Goal: Task Accomplishment & Management: Manage account settings

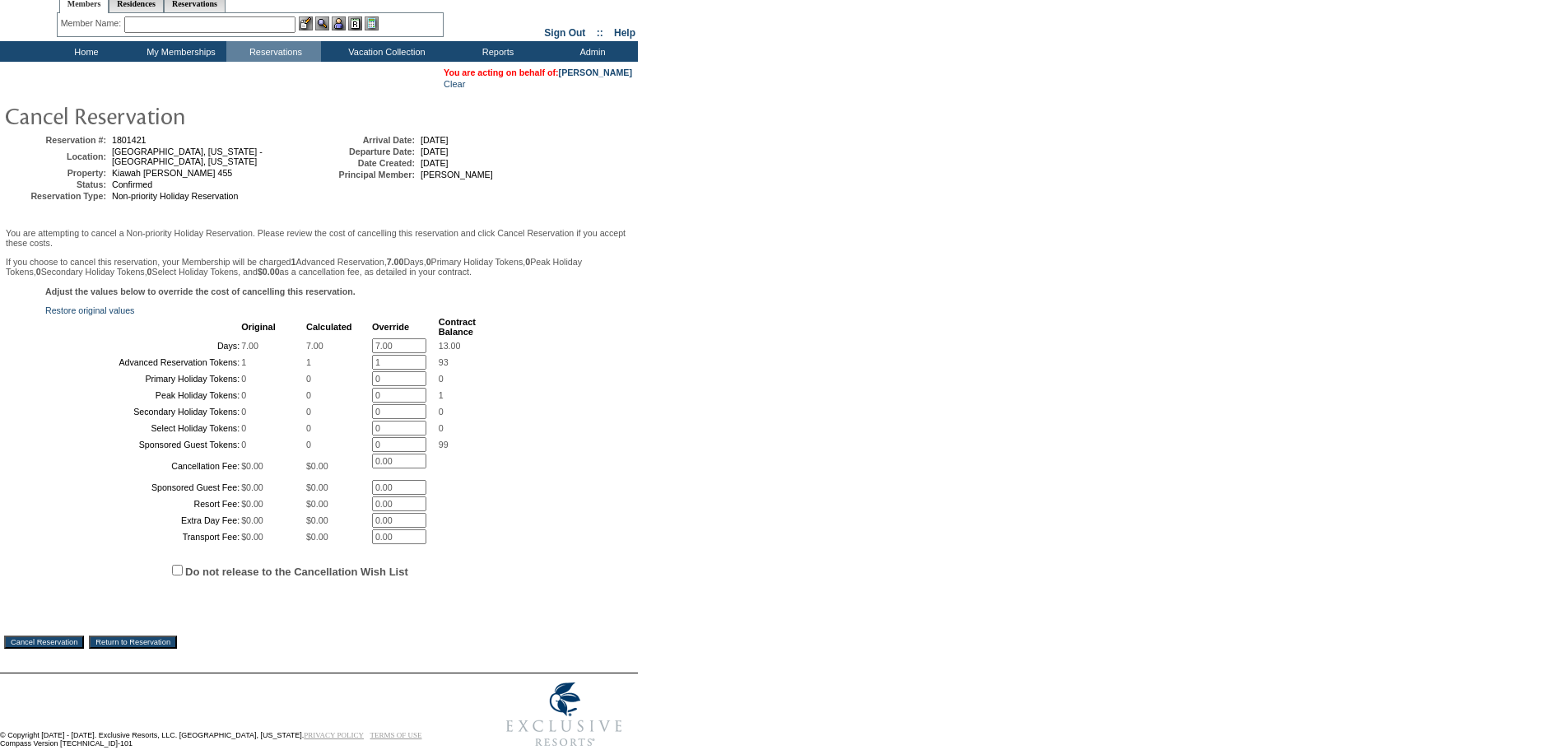
scroll to position [82, 0]
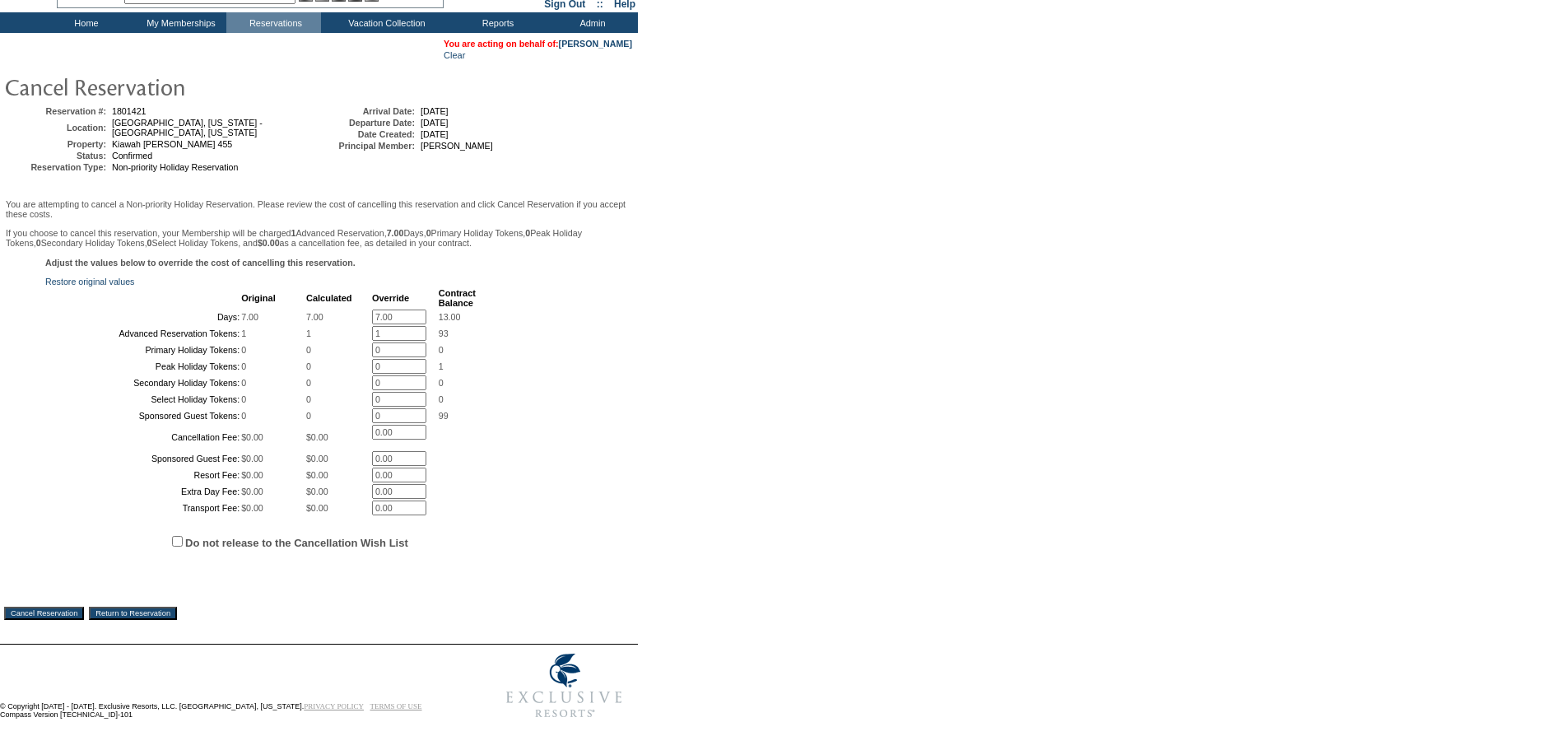
click at [384, 324] on input "7.00" at bounding box center [398, 316] width 54 height 15
type input "0"
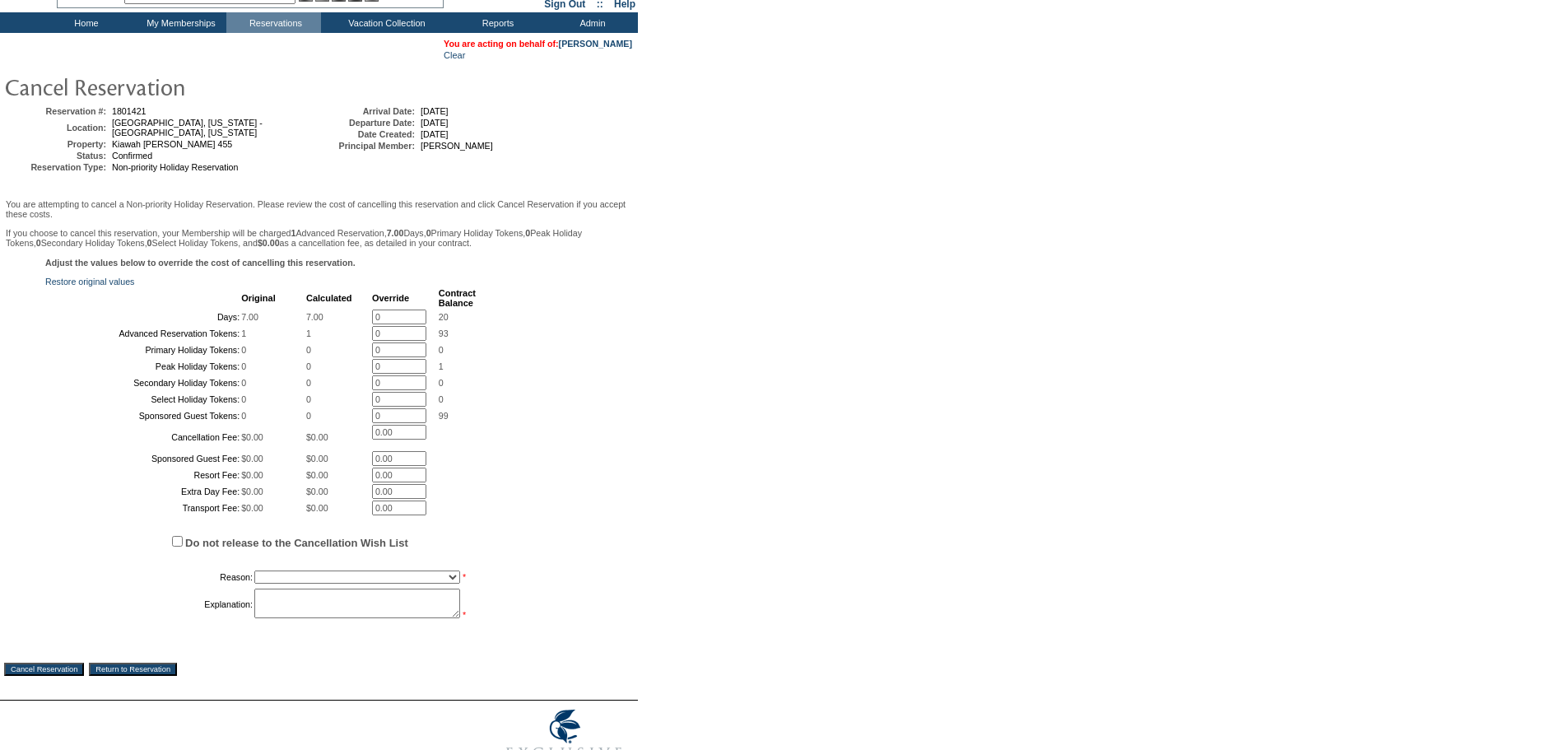
type input "0"
click at [525, 345] on div "Adjust the values below to override the cost of cancelling this reservation. Re…" at bounding box center [319, 448] width 629 height 380
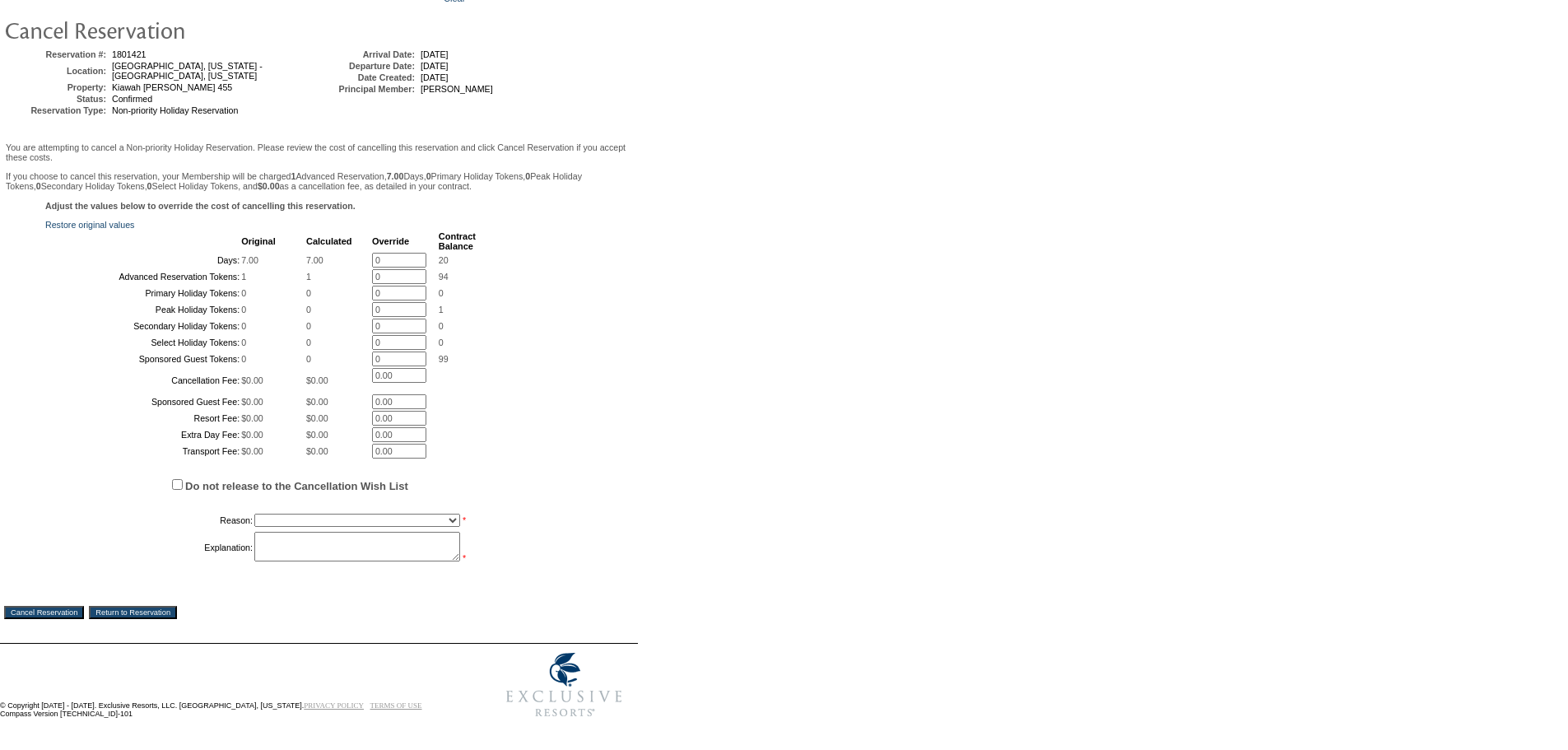
scroll to position [286, 0]
click at [296, 517] on select "Creating Continuous Stay Days Booked After Cancellation Experiential / Hotel / …" at bounding box center [357, 520] width 206 height 13
select select "1026"
click at [254, 514] on select "Creating Continuous Stay Days Booked After Cancellation Experiential / Hotel / …" at bounding box center [357, 520] width 206 height 13
click at [307, 532] on textarea at bounding box center [357, 546] width 206 height 30
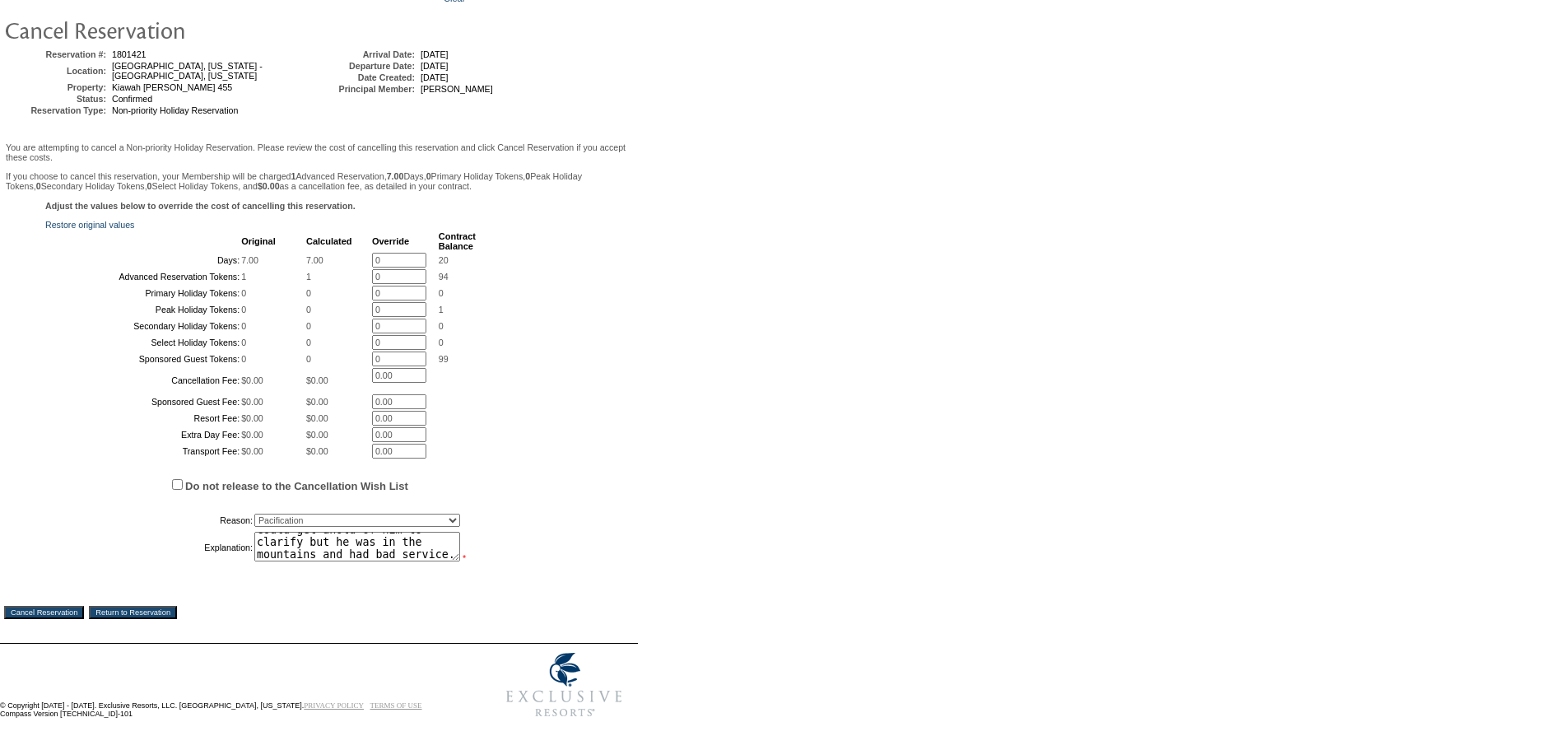
scroll to position [110, 0]
click at [385, 269] on input "0" at bounding box center [398, 276] width 54 height 15
click at [397, 269] on input "0" at bounding box center [398, 276] width 54 height 15
click at [348, 551] on textarea "Called in on 8/29 (the cancel by date) and asked to cancel - NT thought he was …" at bounding box center [357, 546] width 206 height 30
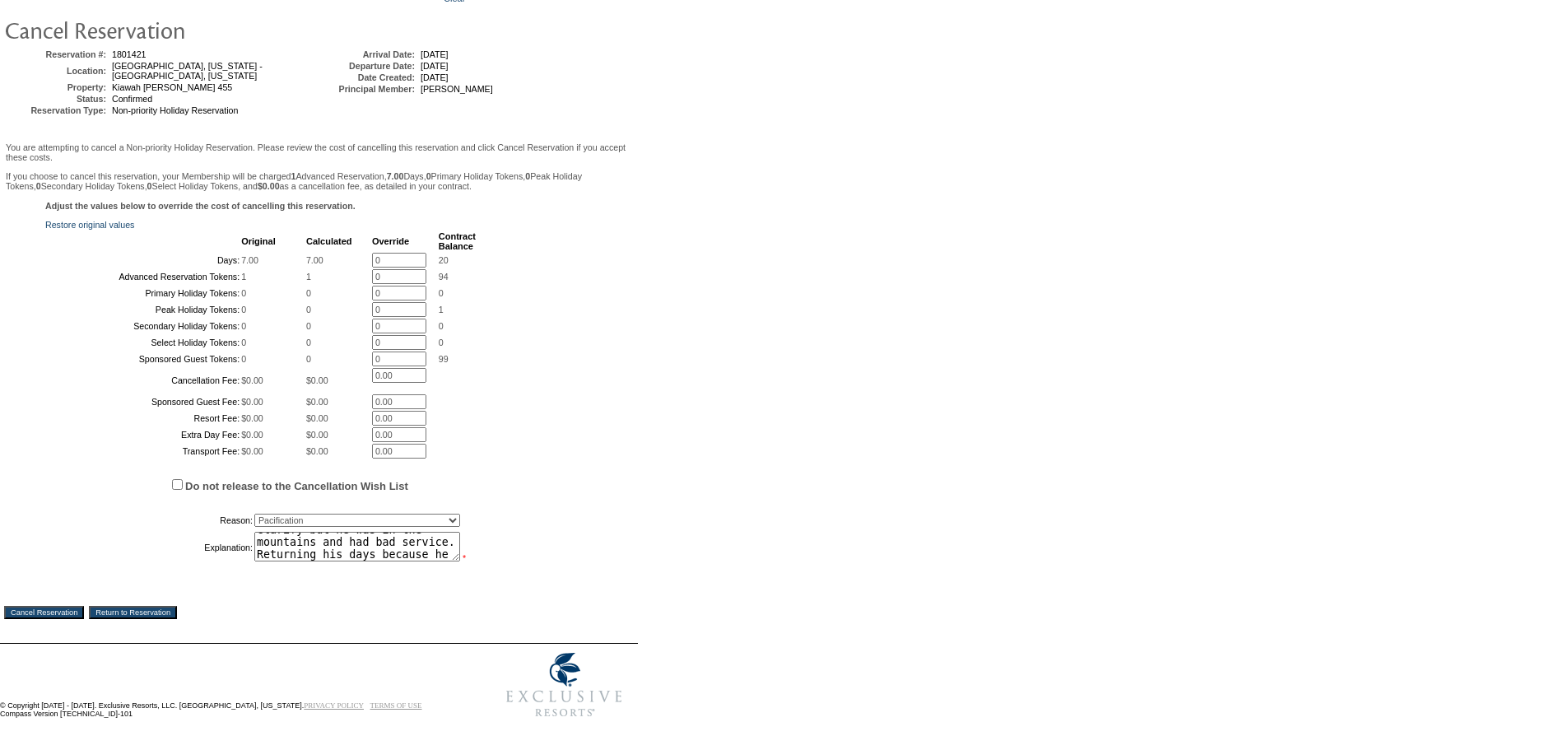
scroll to position [122, 0]
type textarea "Called in on 8/29 (the cancel by date) and asked to cancel - NT thought he was …"
click at [303, 581] on div "Cancel Reservation Return to Reservation" at bounding box center [319, 600] width 629 height 38
drag, startPoint x: 54, startPoint y: 604, endPoint x: 862, endPoint y: 86, distance: 959.8
click at [53, 605] on input "Cancel Reservation" at bounding box center [44, 611] width 80 height 13
